Goal: Transaction & Acquisition: Purchase product/service

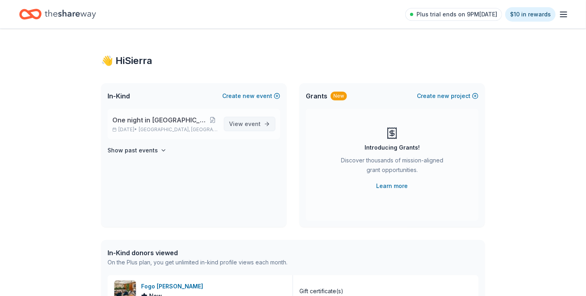
click at [237, 125] on span "View event" at bounding box center [245, 124] width 32 height 10
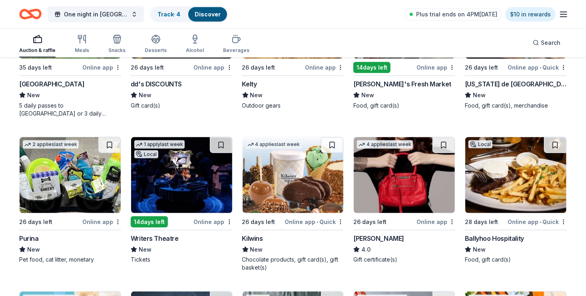
scroll to position [4892, 0]
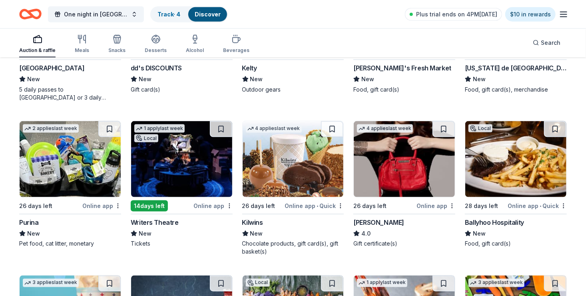
click at [376, 221] on div "[PERSON_NAME]" at bounding box center [378, 222] width 51 height 10
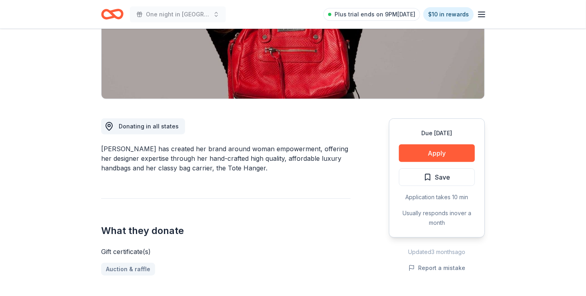
scroll to position [167, 0]
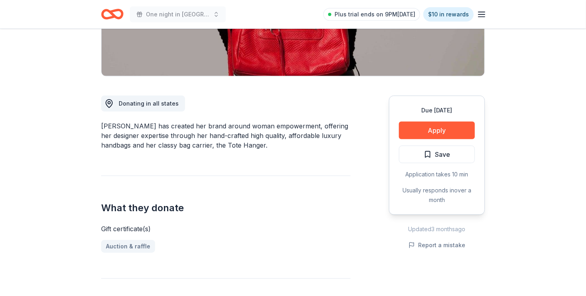
drag, startPoint x: 586, startPoint y: 76, endPoint x: 592, endPoint y: 110, distance: 34.6
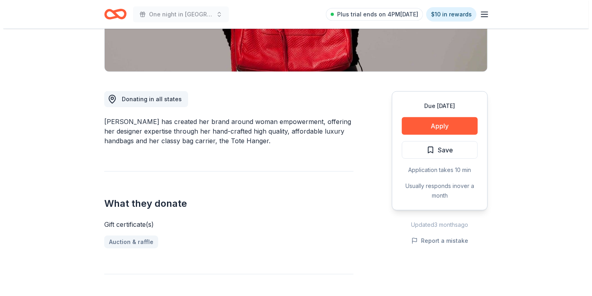
scroll to position [173, 0]
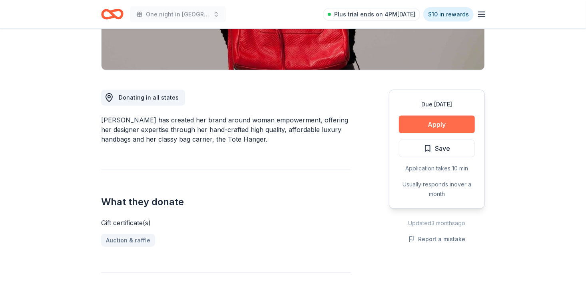
click at [451, 120] on button "Apply" at bounding box center [437, 125] width 76 height 18
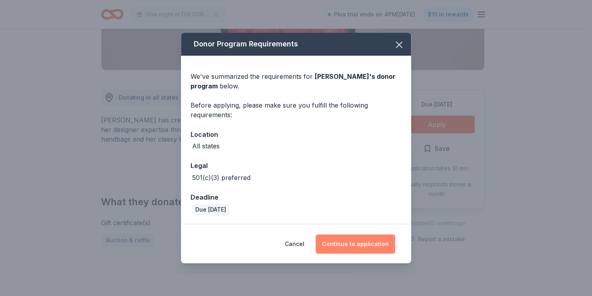
click at [341, 245] on button "Continue to application" at bounding box center [356, 243] width 80 height 19
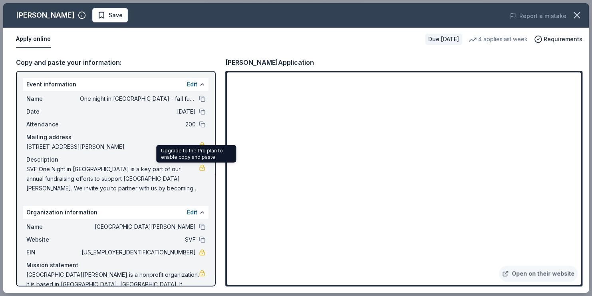
click at [199, 166] on link at bounding box center [202, 167] width 6 height 6
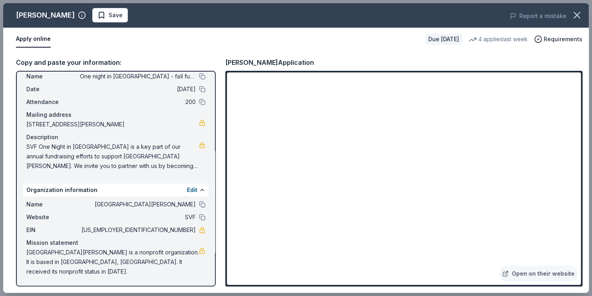
scroll to position [0, 0]
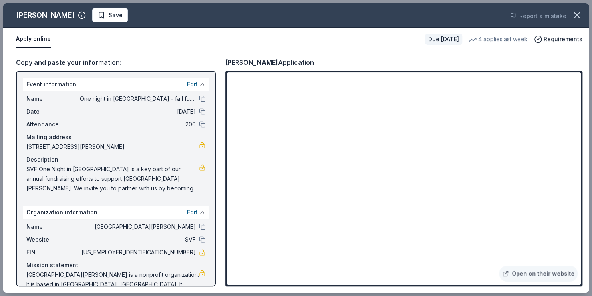
drag, startPoint x: 15, startPoint y: 12, endPoint x: 46, endPoint y: 13, distance: 31.6
click at [46, 13] on div "Jacki Easlick Save" at bounding box center [179, 15] width 352 height 14
